Goal: Transaction & Acquisition: Purchase product/service

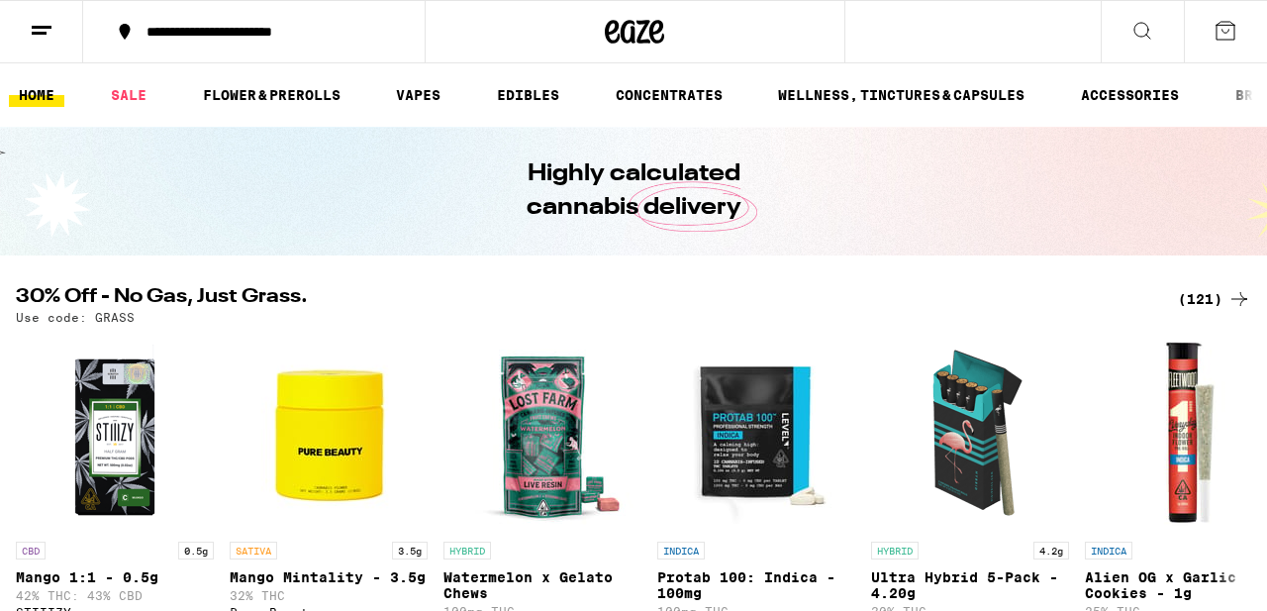
click at [1210, 305] on div "(121)" at bounding box center [1214, 299] width 73 height 24
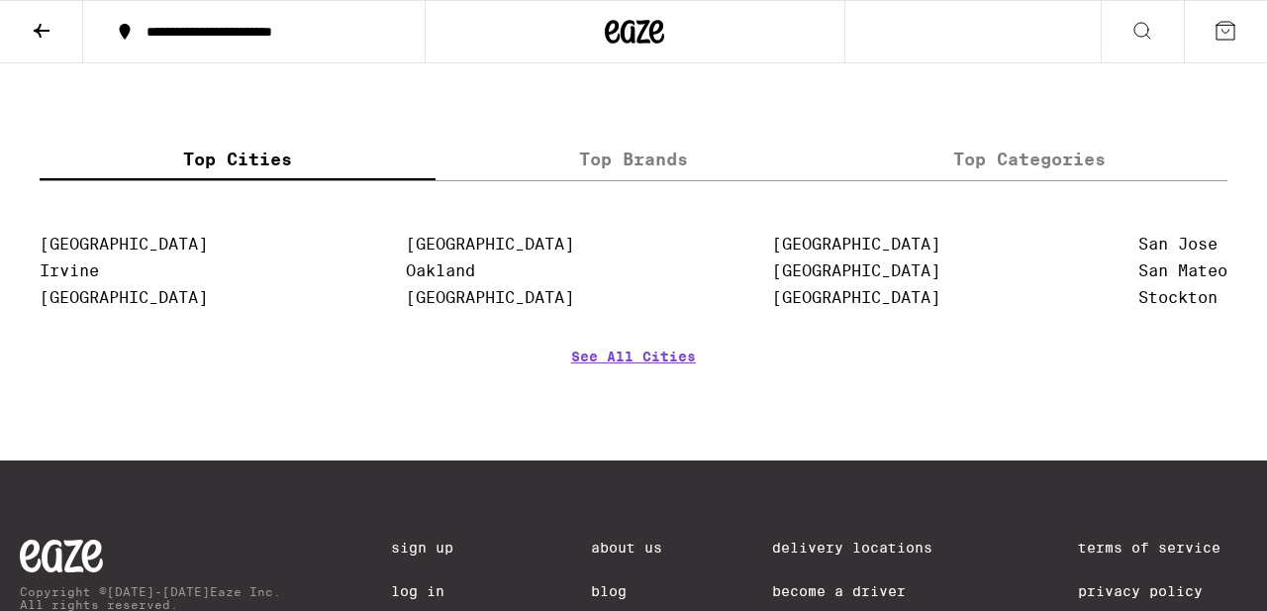
scroll to position [11870, 0]
